Goal: Task Accomplishment & Management: Use online tool/utility

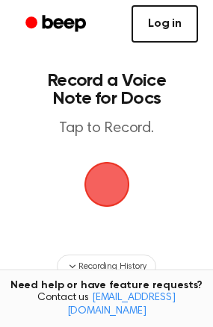
click at [164, 25] on link "Log in" at bounding box center [164, 23] width 66 height 37
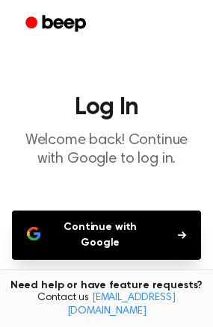
click at [130, 218] on button "Continue with Google" at bounding box center [106, 234] width 189 height 49
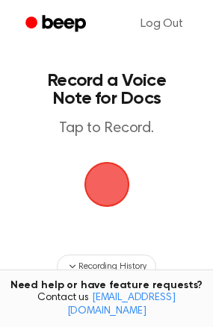
click at [108, 186] on span "button" at bounding box center [107, 184] width 42 height 42
click at [111, 186] on span "button" at bounding box center [107, 184] width 42 height 42
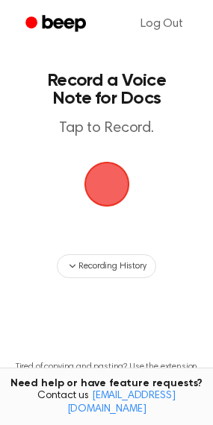
click at [116, 193] on span "button" at bounding box center [107, 184] width 42 height 42
